Goal: Transaction & Acquisition: Book appointment/travel/reservation

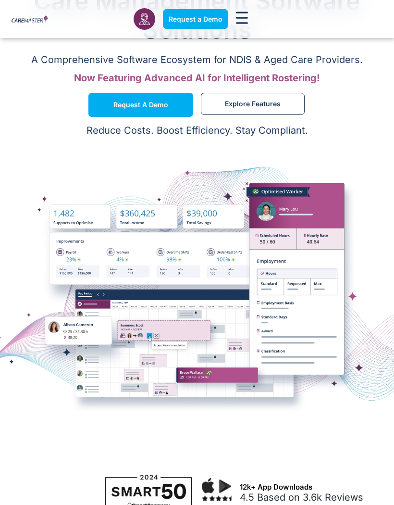
scroll to position [254, 0]
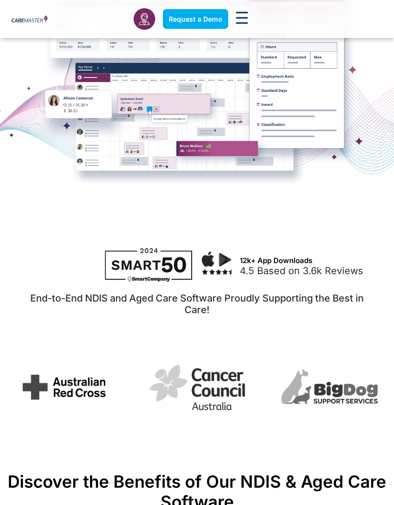
click at [230, 251] on img at bounding box center [217, 262] width 30 height 23
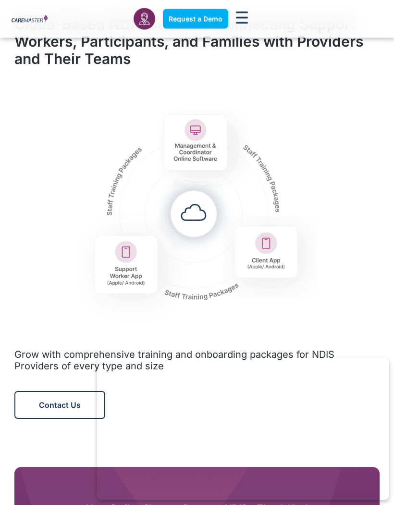
scroll to position [1057, 0]
click at [202, 211] on img at bounding box center [197, 208] width 256 height 243
click at [204, 214] on img at bounding box center [197, 208] width 256 height 243
click at [203, 148] on img at bounding box center [197, 208] width 256 height 243
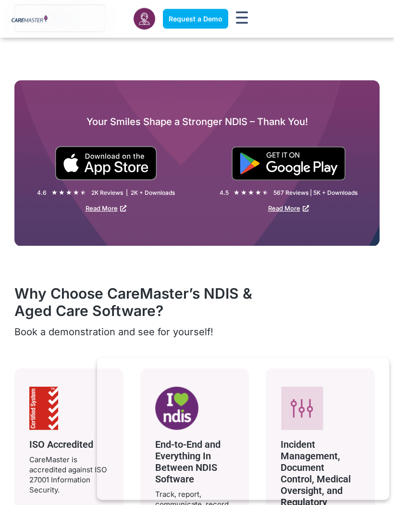
scroll to position [1444, 0]
click at [110, 162] on img at bounding box center [106, 163] width 102 height 34
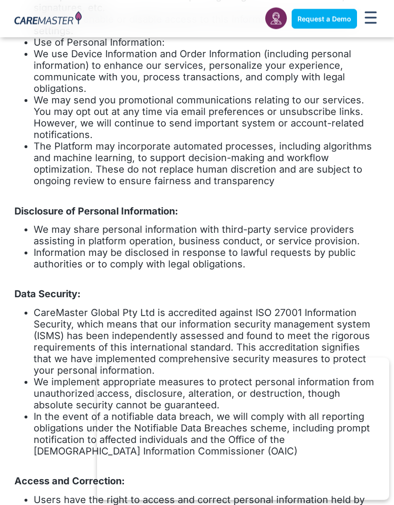
scroll to position [672, 0]
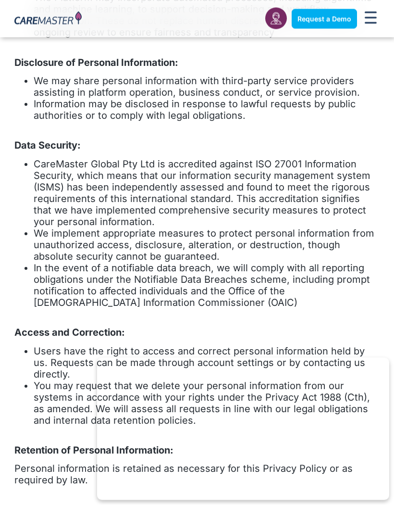
click at [371, 21] on icon "Menu Toggle" at bounding box center [371, 18] width 12 height 12
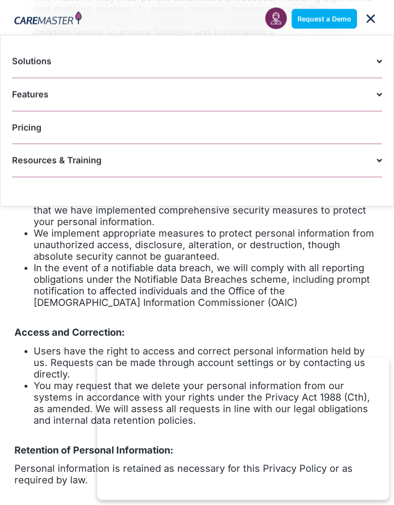
scroll to position [714, 0]
click at [371, 21] on icon "Menu Toggle" at bounding box center [371, 19] width 12 height 12
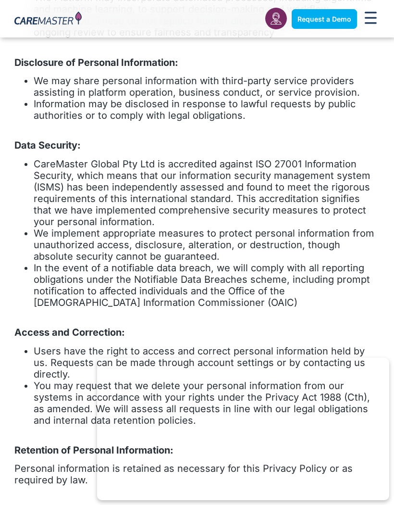
click at [379, 17] on div "Menu Toggle" at bounding box center [371, 19] width 18 height 21
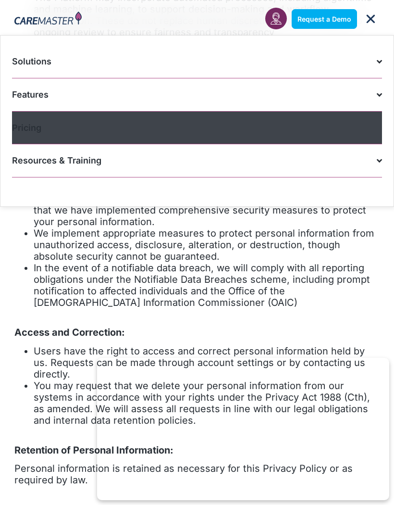
click at [297, 137] on link "Pricing" at bounding box center [197, 127] width 370 height 33
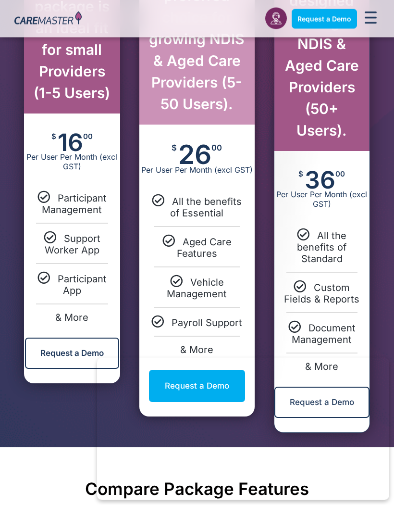
scroll to position [683, 0]
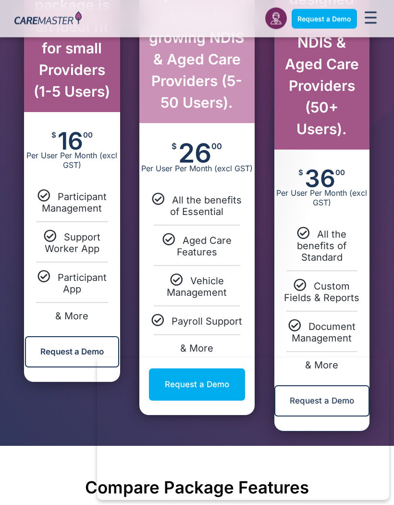
click at [198, 195] on span "All the benefits of Essential" at bounding box center [206, 206] width 72 height 23
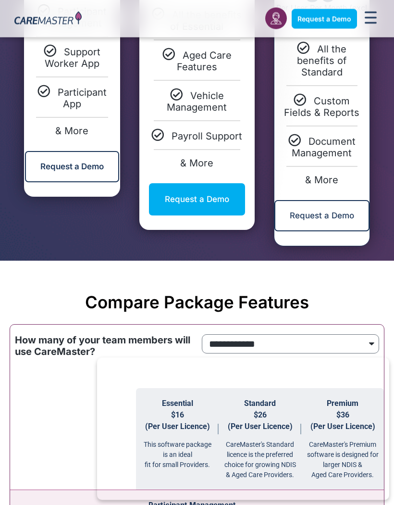
scroll to position [872, 0]
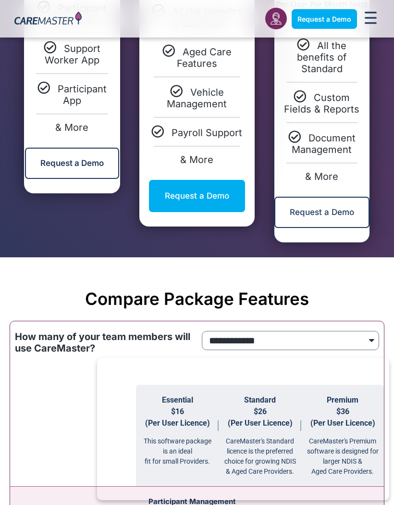
click at [218, 180] on link "Request a Demo" at bounding box center [197, 196] width 96 height 32
click at [222, 180] on link "Request a Demo" at bounding box center [197, 196] width 96 height 32
click at [223, 180] on link "Request a Demo" at bounding box center [197, 196] width 96 height 32
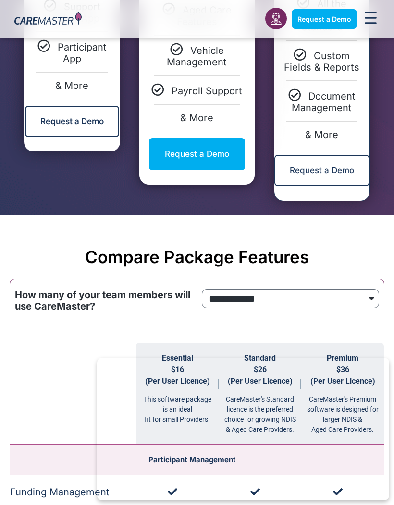
click at [215, 138] on link "Request a Demo" at bounding box center [197, 154] width 96 height 32
click at [217, 138] on link "Request a Demo" at bounding box center [197, 154] width 96 height 32
click at [220, 139] on link "Request a Demo" at bounding box center [197, 154] width 96 height 32
click at [222, 138] on link "Request a Demo" at bounding box center [197, 154] width 96 height 32
click at [223, 142] on link "Request a Demo" at bounding box center [197, 154] width 96 height 32
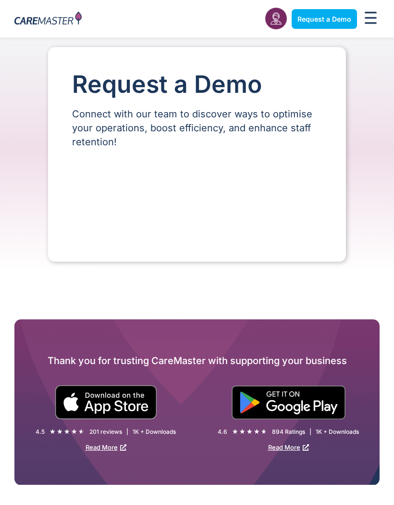
select select "**"
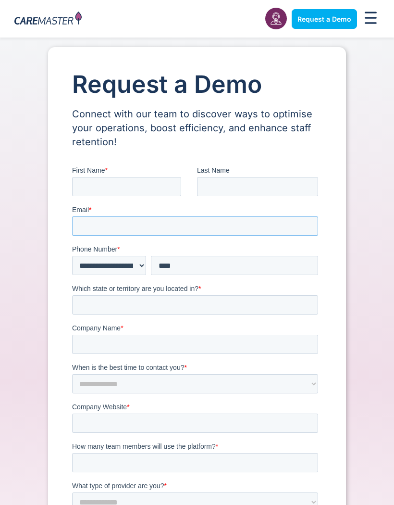
click at [129, 222] on input "Email *" at bounding box center [195, 225] width 246 height 19
click at [107, 253] on label "Phone Number *" at bounding box center [197, 249] width 250 height 10
click at [151, 256] on input "***" at bounding box center [234, 265] width 167 height 19
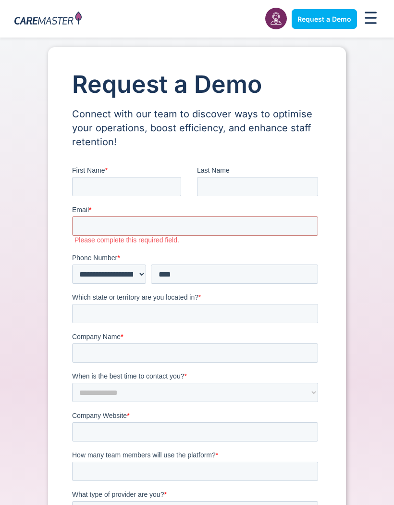
click at [184, 289] on fieldset "**********" at bounding box center [197, 272] width 250 height 39
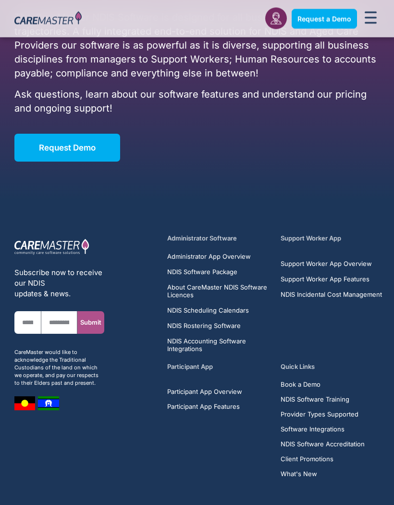
scroll to position [1623, 0]
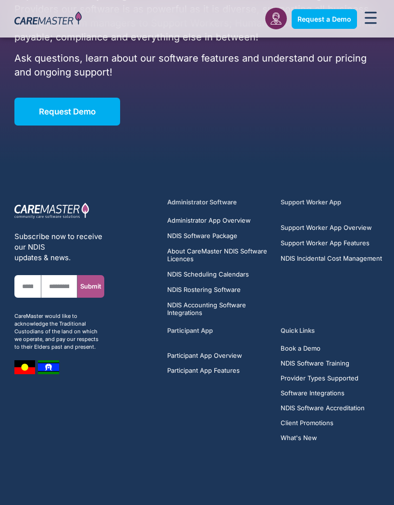
click at [104, 283] on span "Submit" at bounding box center [90, 286] width 27 height 7
click at [103, 283] on span "Submit" at bounding box center [90, 286] width 27 height 7
type input "**********"
click at [286, 254] on span "NDIS Incidental Cost Management" at bounding box center [331, 258] width 101 height 8
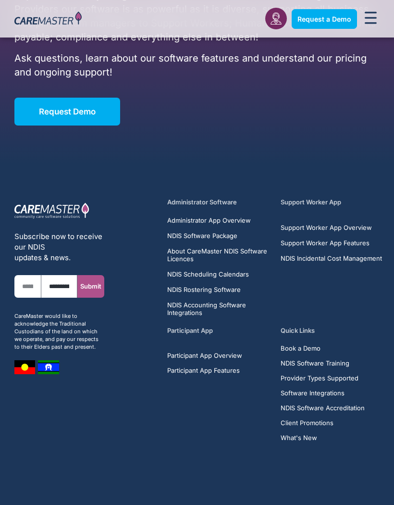
click at [285, 240] on ul "Support Worker App Overview Support Worker App Features NDIS Incidental Cost Ma…" at bounding box center [333, 242] width 104 height 38
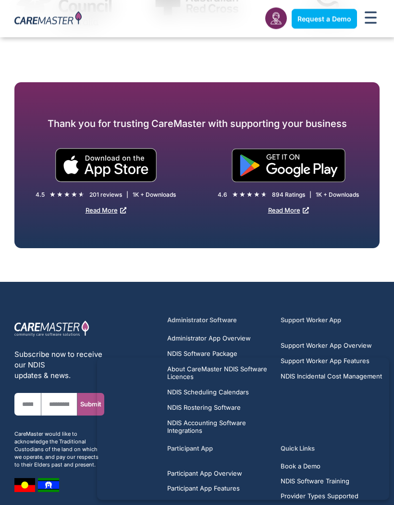
scroll to position [5688, 0]
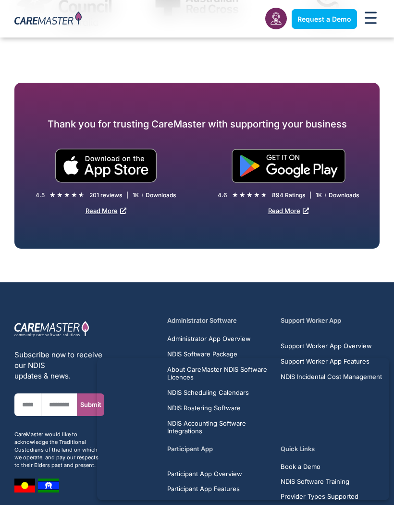
click at [309, 149] on img at bounding box center [289, 166] width 114 height 34
